Goal: Information Seeking & Learning: Learn about a topic

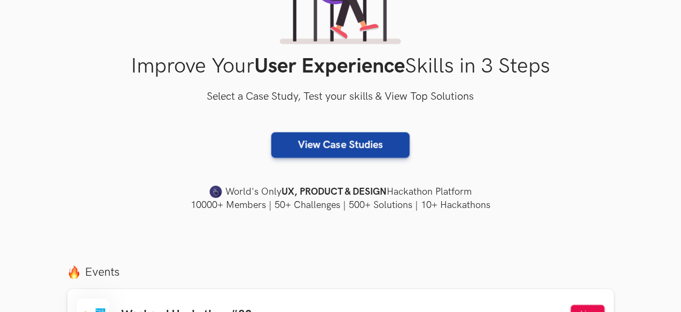
scroll to position [160, 0]
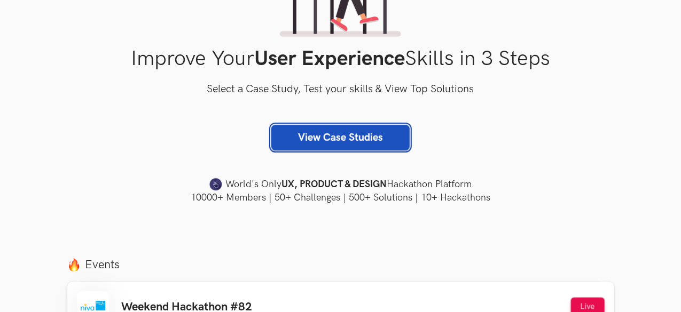
click at [346, 137] on link "View Case Studies" at bounding box center [340, 138] width 138 height 26
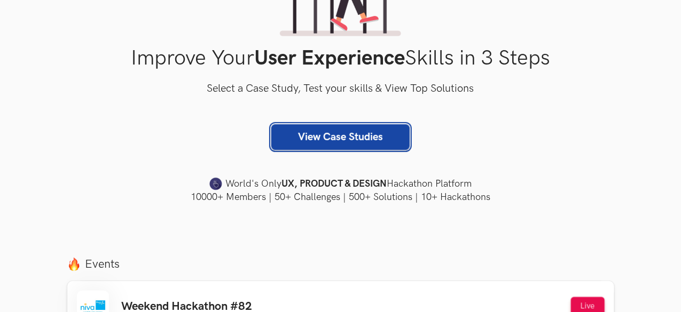
scroll to position [206, 0]
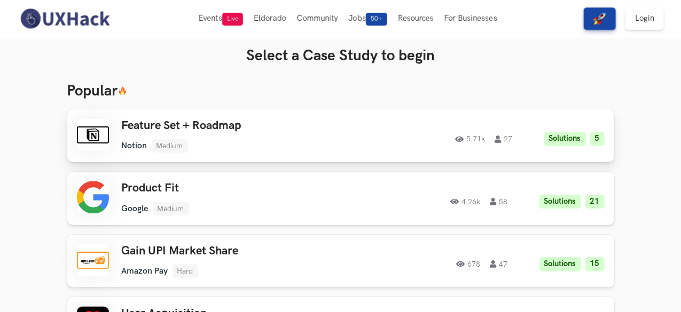
click at [141, 123] on h3 "Feature Set + Roadmap" at bounding box center [239, 126] width 235 height 14
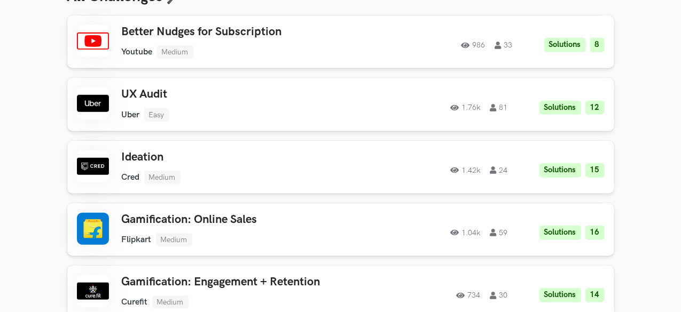
scroll to position [481, 0]
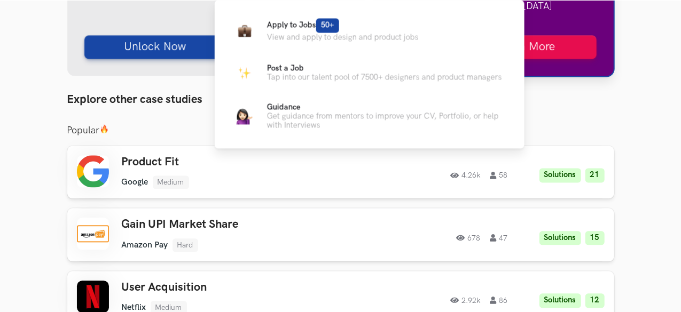
scroll to position [1203, 0]
